Goal: Information Seeking & Learning: Learn about a topic

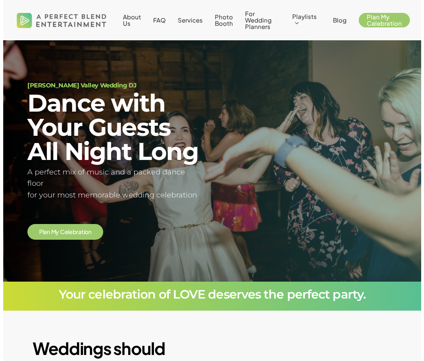
scroll to position [8, 8]
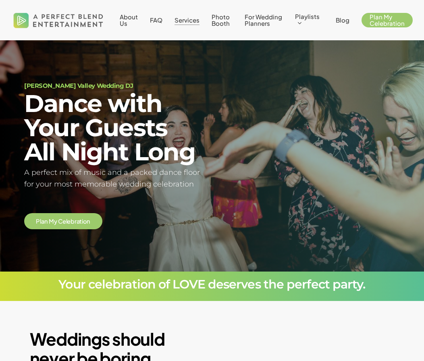
click at [183, 21] on span "Services" at bounding box center [187, 20] width 25 height 8
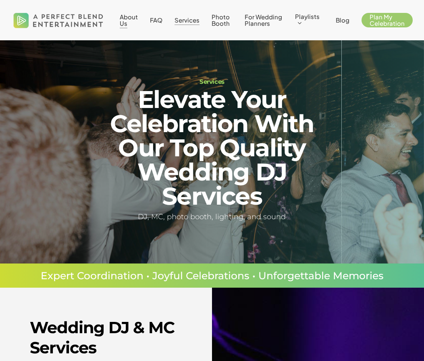
click at [128, 19] on span "About Us" at bounding box center [129, 20] width 18 height 14
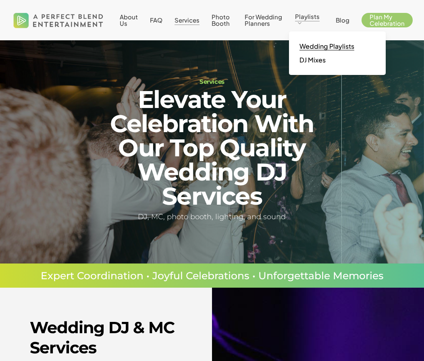
click at [313, 49] on span "Wedding Playlists" at bounding box center [327, 46] width 55 height 8
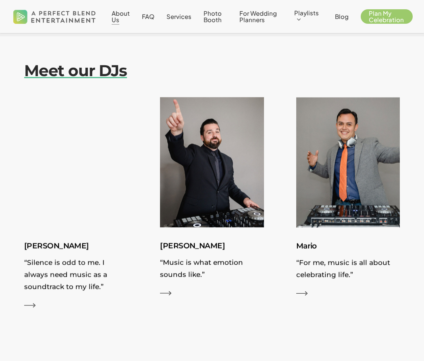
scroll to position [840, 0]
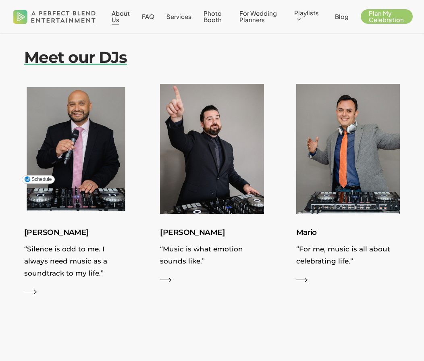
click at [89, 154] on img at bounding box center [75, 149] width 113 height 142
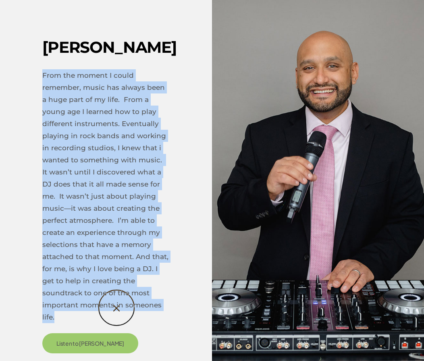
drag, startPoint x: 42, startPoint y: 73, endPoint x: 117, endPoint y: 308, distance: 246.2
click at [117, 308] on div "Nick From the moment I could remember, music has always been a huge part of my …" at bounding box center [212, 180] width 424 height 361
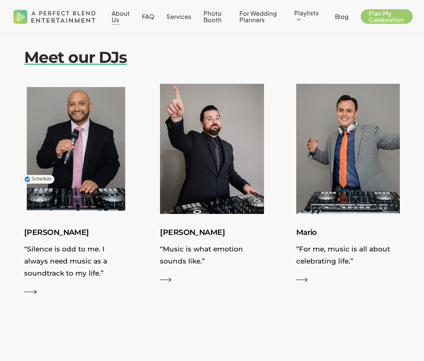
click at [77, 175] on img at bounding box center [75, 149] width 113 height 142
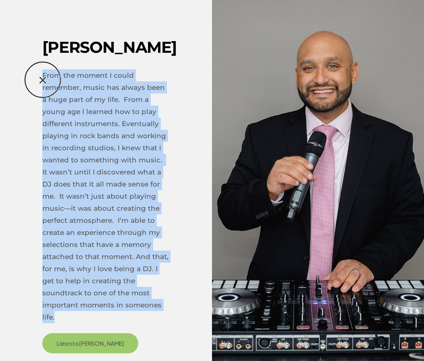
copy p "From the moment I could remember, music has always been a huge part of my life.…"
drag, startPoint x: 94, startPoint y: 305, endPoint x: 43, endPoint y: 80, distance: 230.8
click at [43, 80] on p "From the moment I could remember, music has always been a huge part of my life.…" at bounding box center [105, 201] width 127 height 264
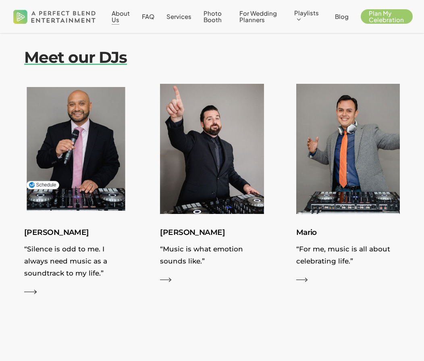
click at [51, 243] on p "“Silence is odd to me. I always need music as a soundtrack to my life.”" at bounding box center [76, 263] width 104 height 40
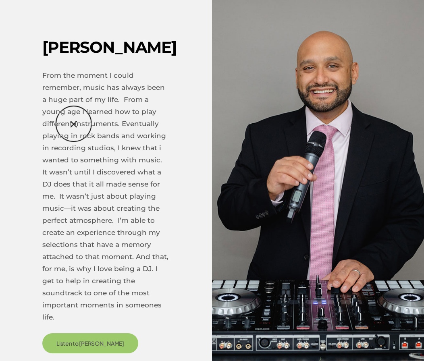
scroll to position [166, 0]
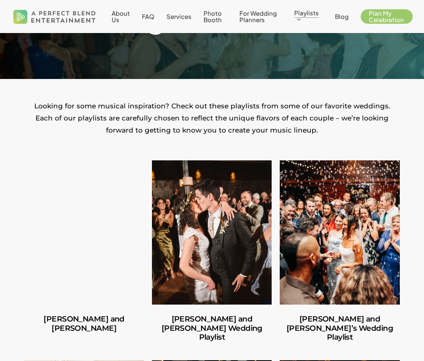
scroll to position [46, 0]
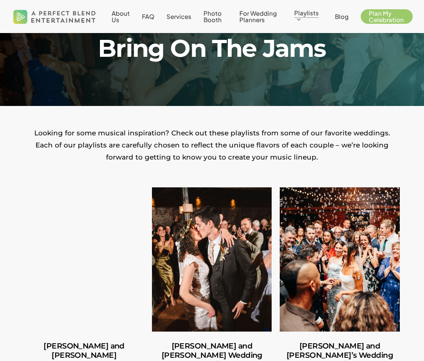
click at [73, 19] on img at bounding box center [54, 16] width 87 height 27
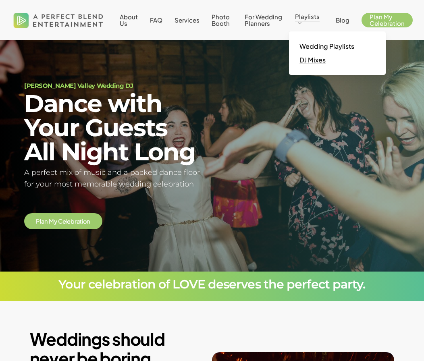
click at [314, 58] on span "DJ Mixes" at bounding box center [313, 60] width 26 height 8
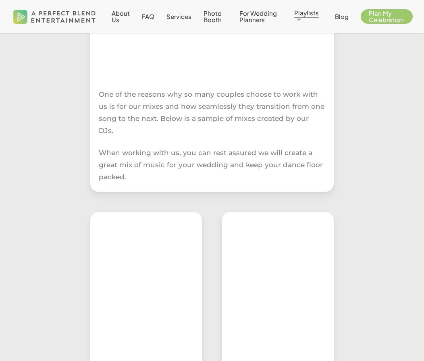
scroll to position [108, 0]
